Goal: Task Accomplishment & Management: Manage account settings

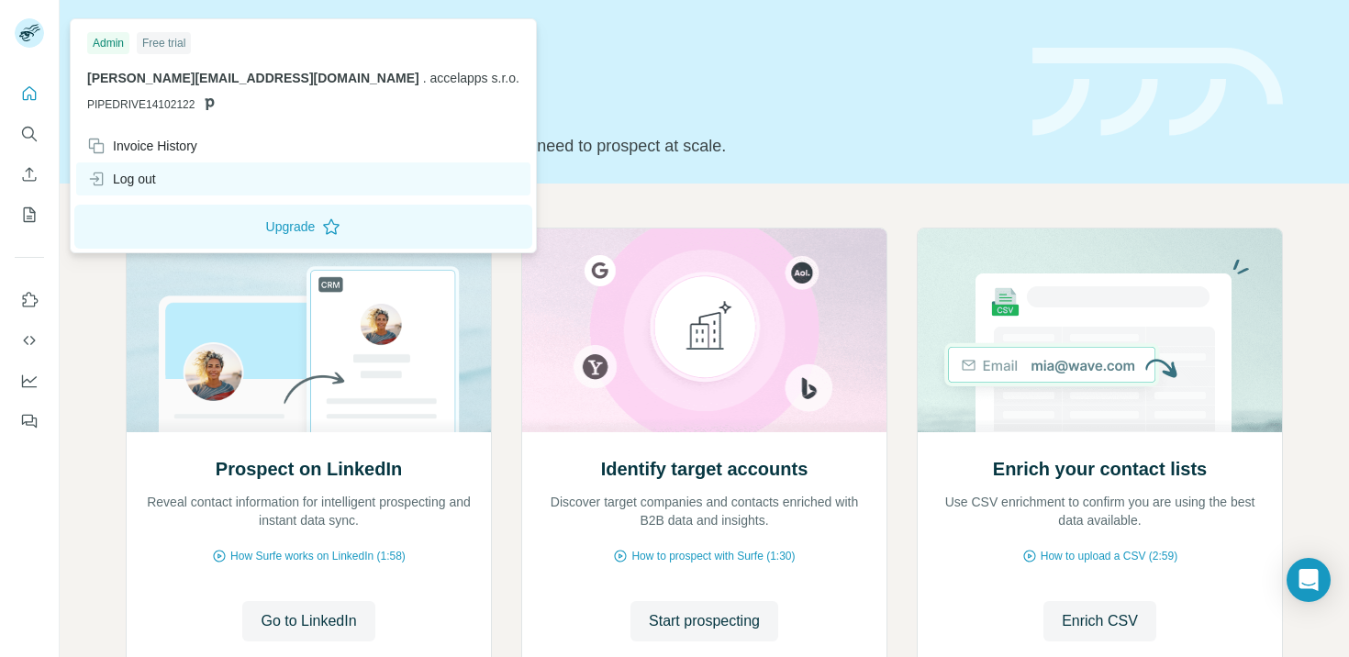
click at [168, 186] on div "Log out" at bounding box center [303, 178] width 454 height 33
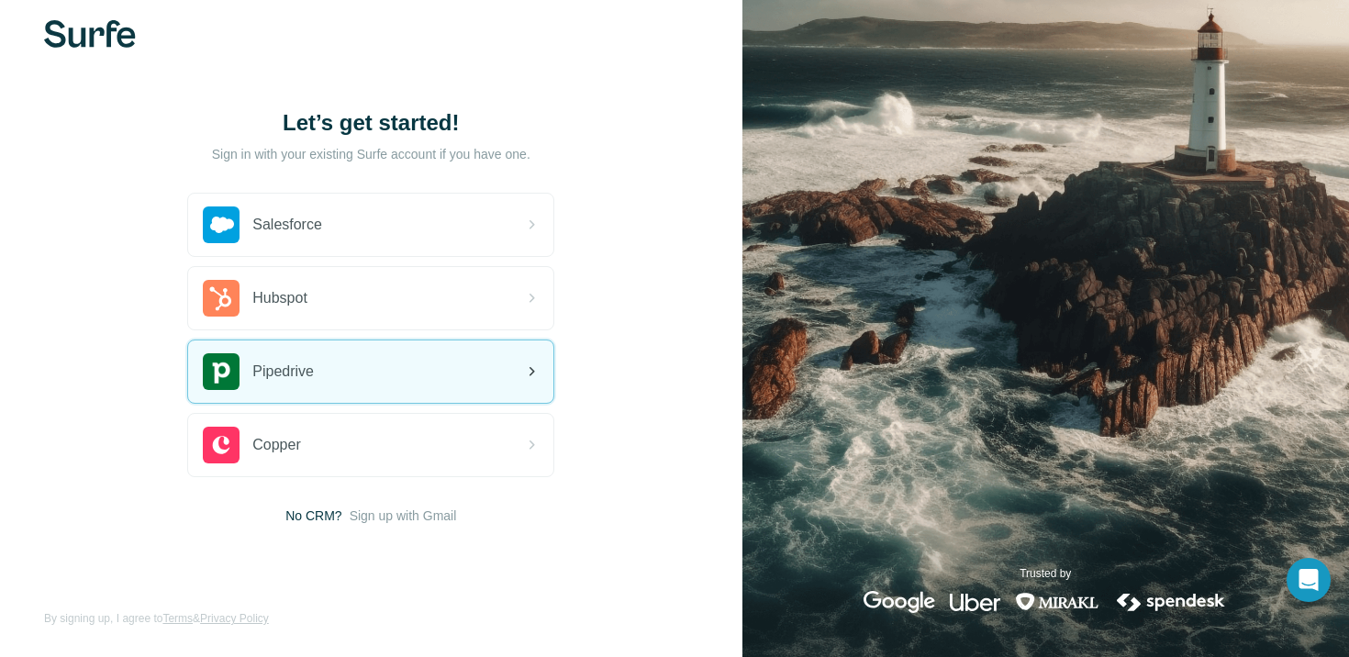
scroll to position [18, 0]
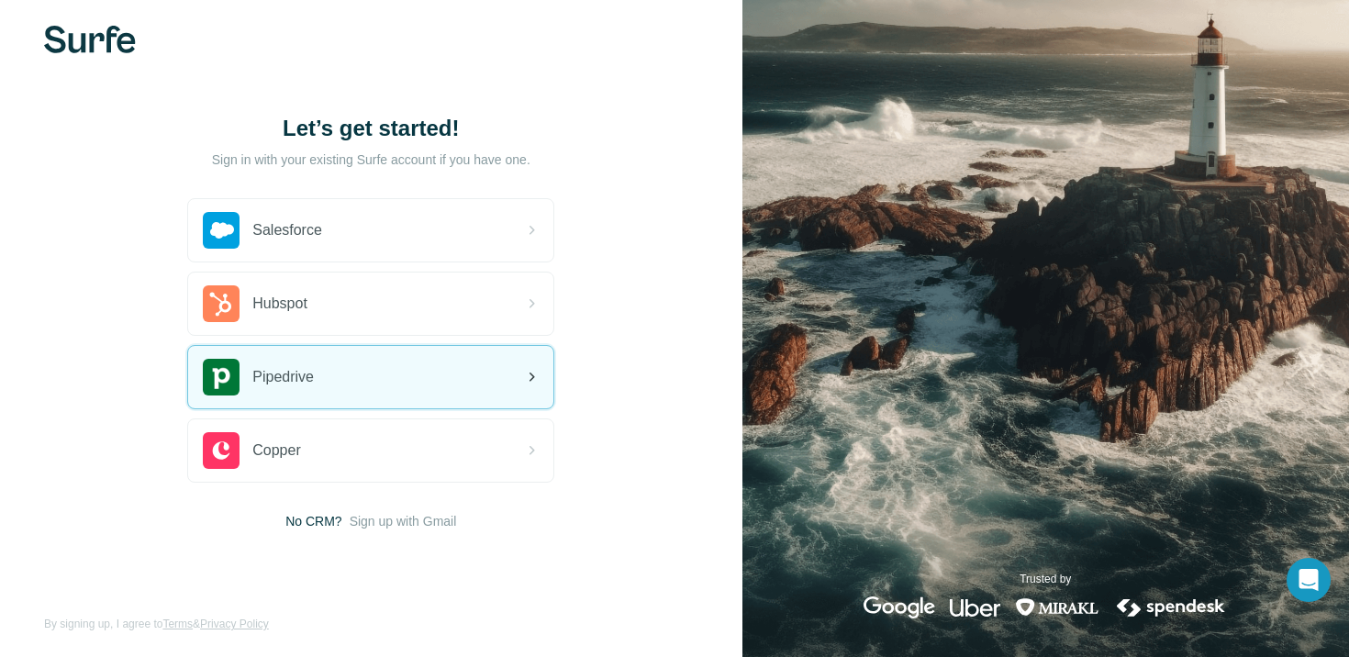
click at [350, 382] on div "Pipedrive" at bounding box center [370, 377] width 365 height 62
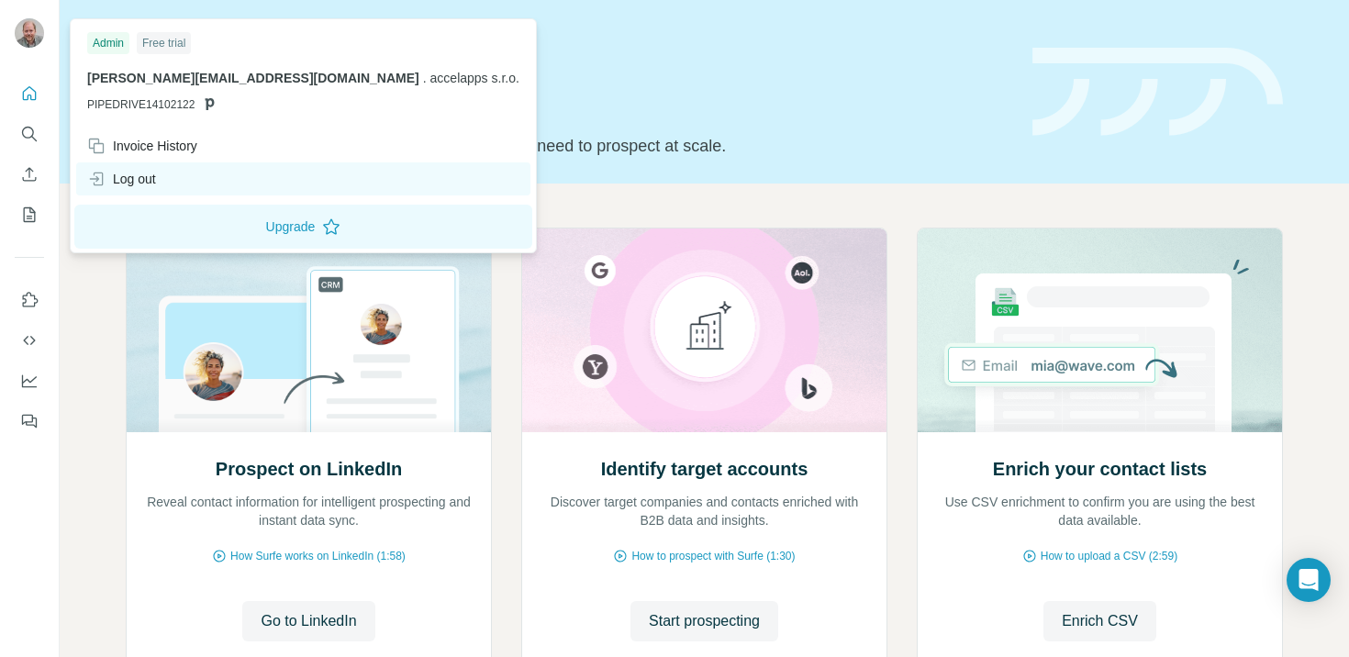
click at [171, 182] on div "Log out" at bounding box center [303, 178] width 454 height 33
